Goal: Find specific page/section: Find specific page/section

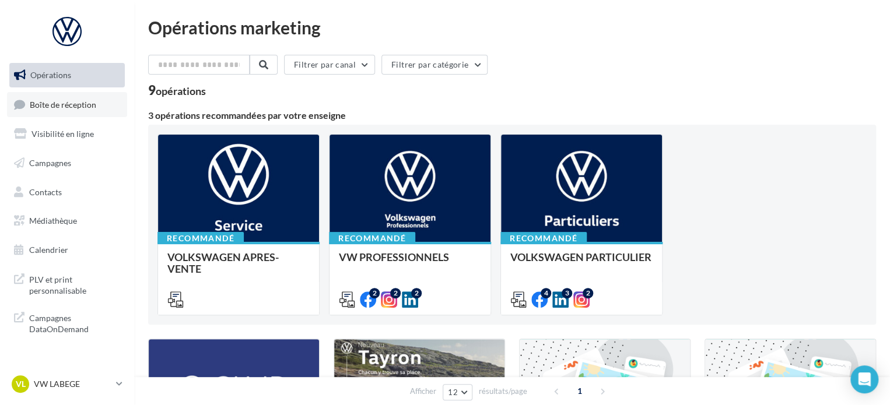
click at [82, 106] on span "Boîte de réception" at bounding box center [63, 104] width 66 height 10
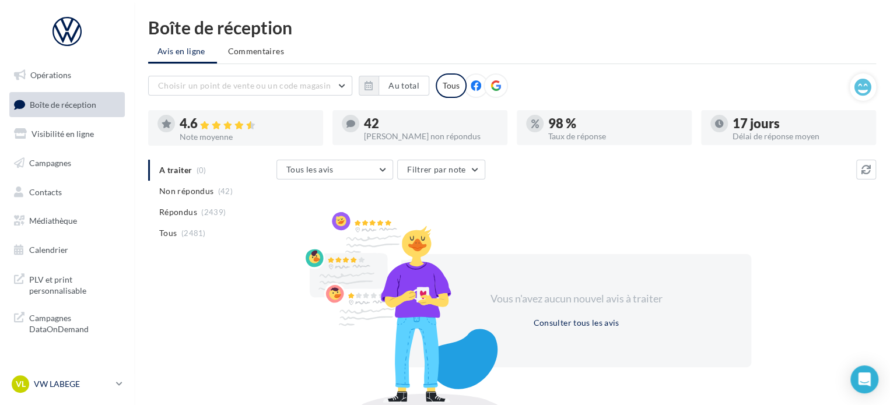
click at [51, 386] on p "VW LABEGE" at bounding box center [73, 385] width 78 height 12
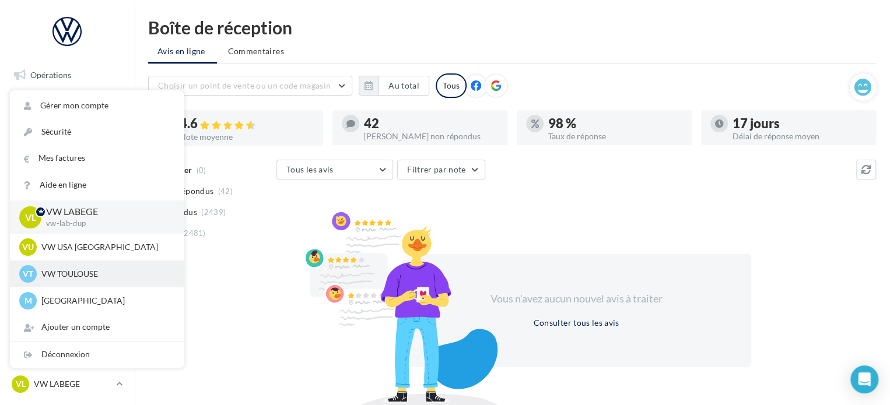
click at [77, 277] on p "VW TOULOUSE" at bounding box center [105, 274] width 128 height 12
